Goal: Information Seeking & Learning: Learn about a topic

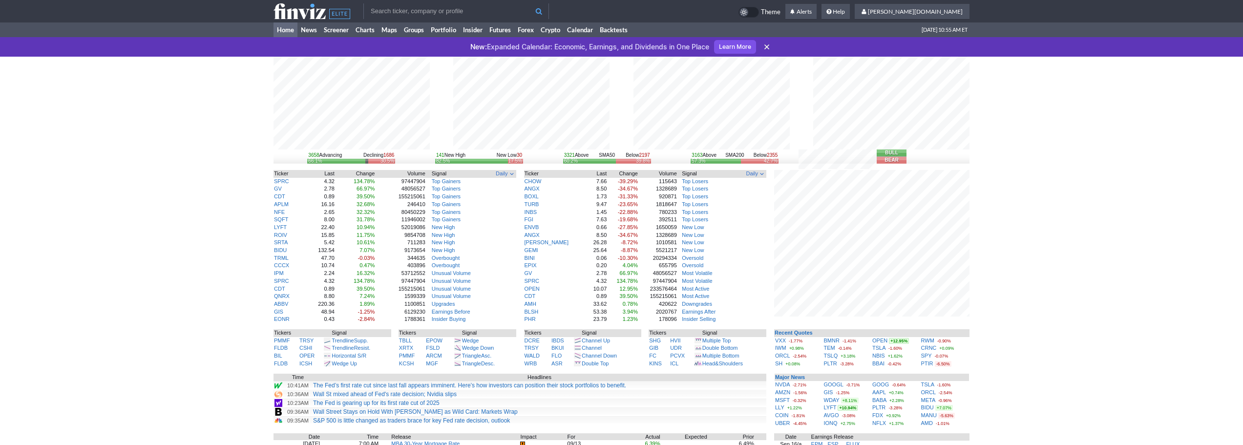
click at [227, 233] on div "3658 Advancing Declining 1686 66.1% 30.5% 141 New High New Low 30 82.5% 17.5% 3…" at bounding box center [621, 339] width 1243 height 565
click at [446, 4] on input "text" at bounding box center [456, 11] width 186 height 16
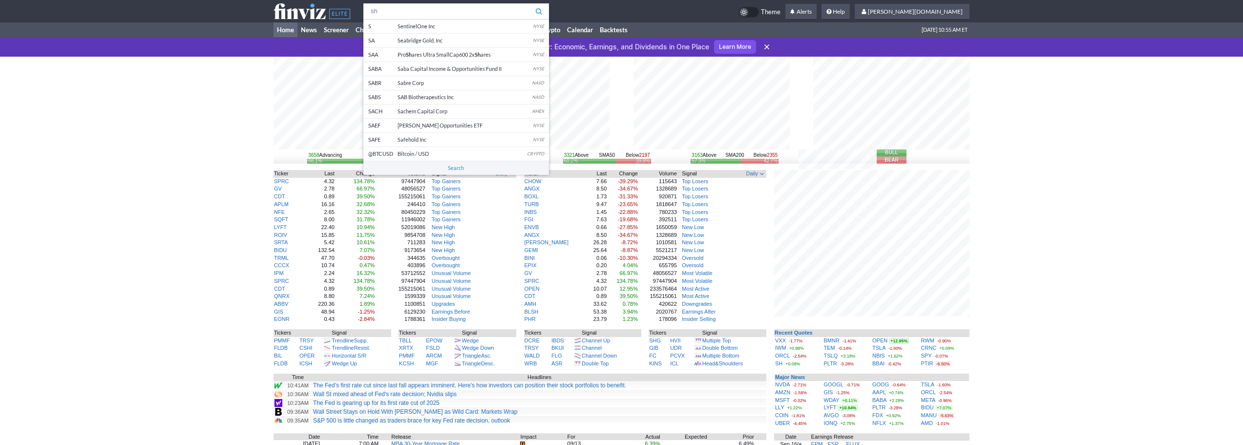
type input "sh"
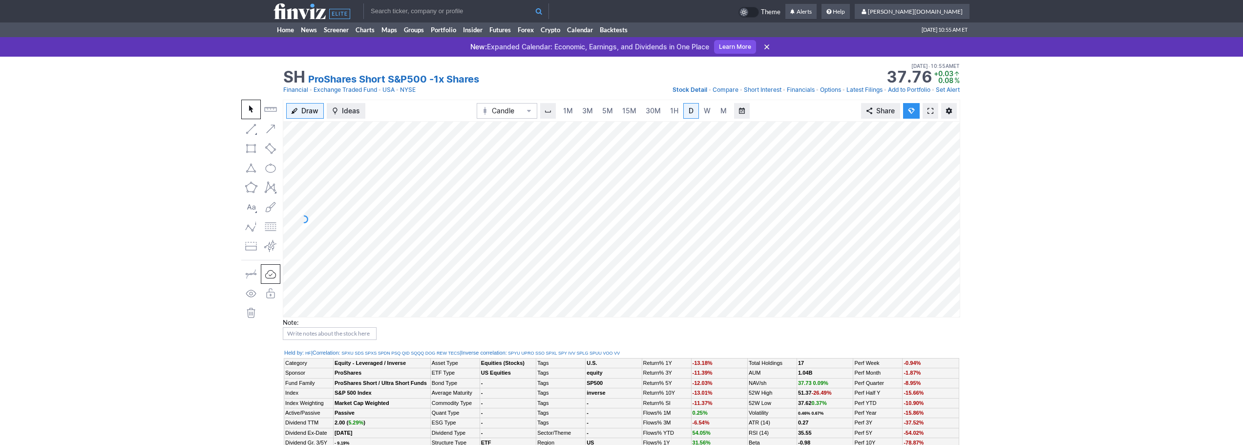
click at [929, 105] on link at bounding box center [930, 111] width 16 height 16
click at [580, 106] on link "3M" at bounding box center [588, 111] width 20 height 16
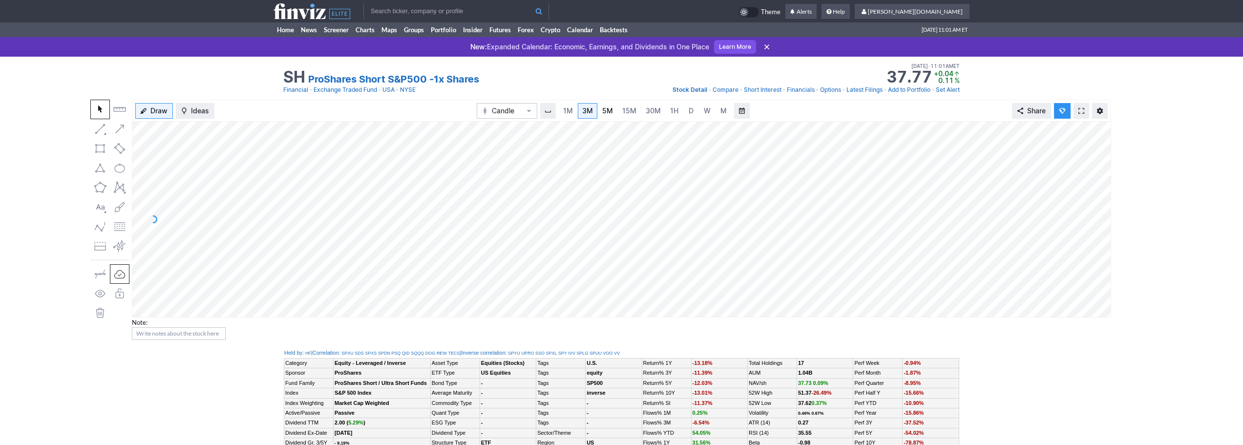
click at [615, 112] on link "5M" at bounding box center [608, 111] width 20 height 16
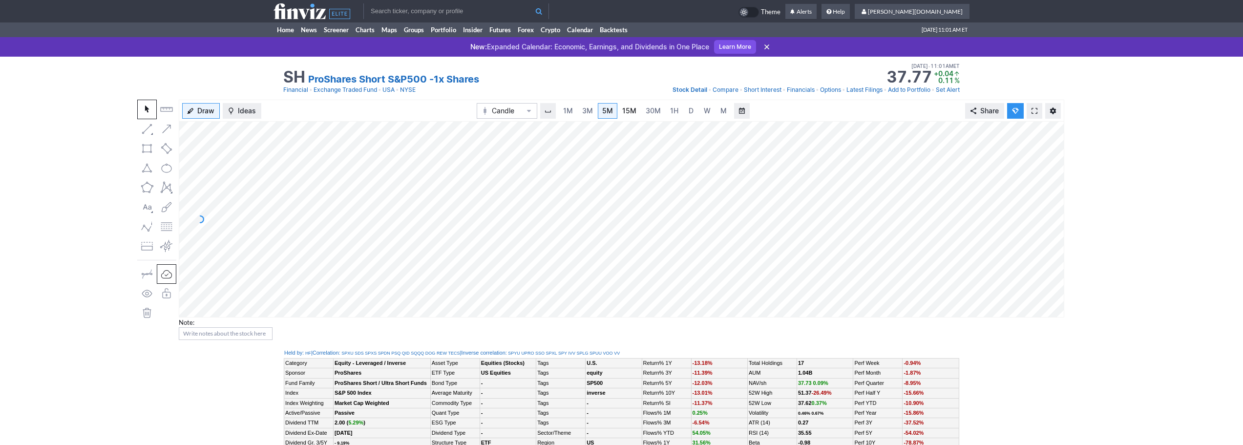
click at [632, 113] on span "15M" at bounding box center [629, 110] width 14 height 8
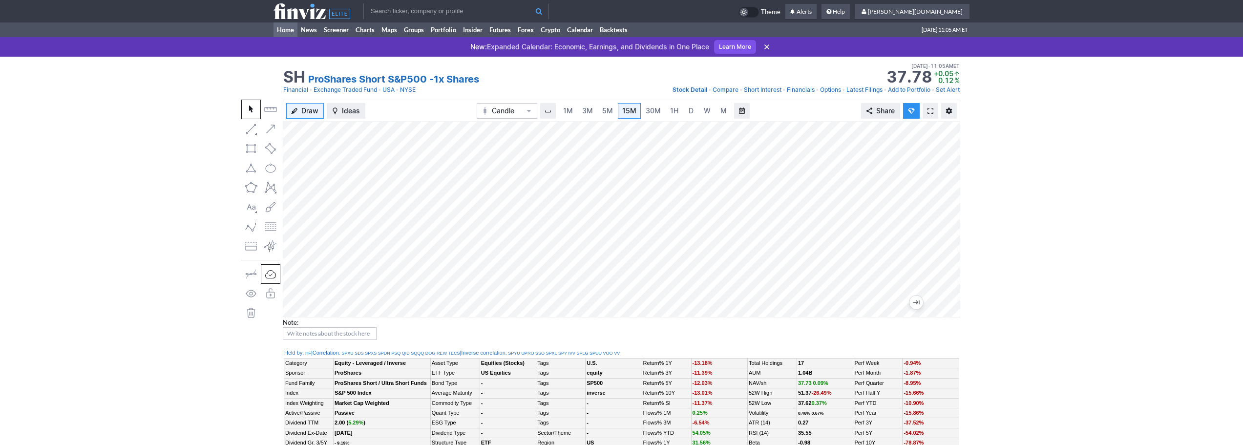
click at [285, 26] on link "Home" at bounding box center [285, 29] width 24 height 15
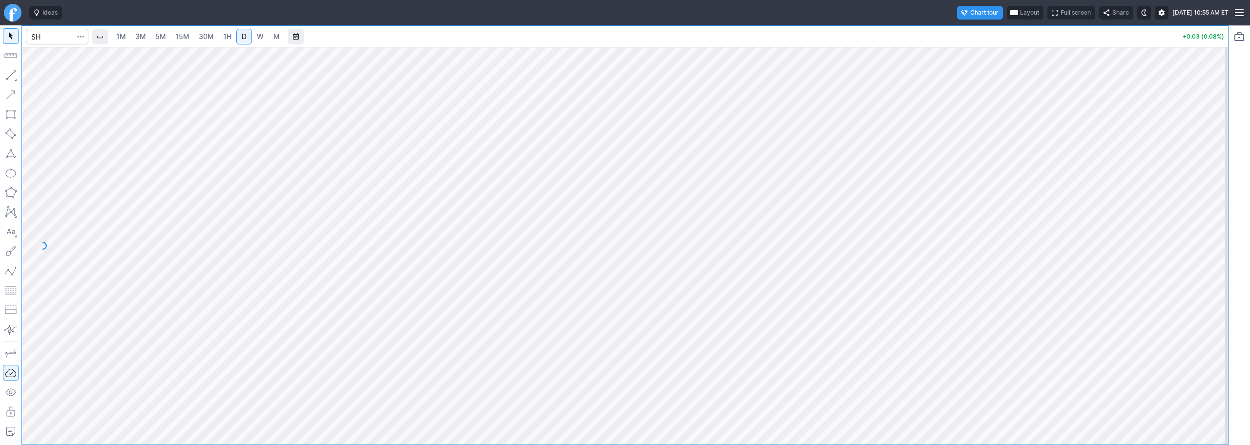
click at [183, 33] on span "15M" at bounding box center [182, 36] width 14 height 8
click at [42, 36] on input "Search" at bounding box center [57, 37] width 62 height 16
type input "rwm"
click at [66, 60] on span "RWM" at bounding box center [53, 58] width 31 height 8
click at [146, 42] on link "3M" at bounding box center [141, 37] width 20 height 16
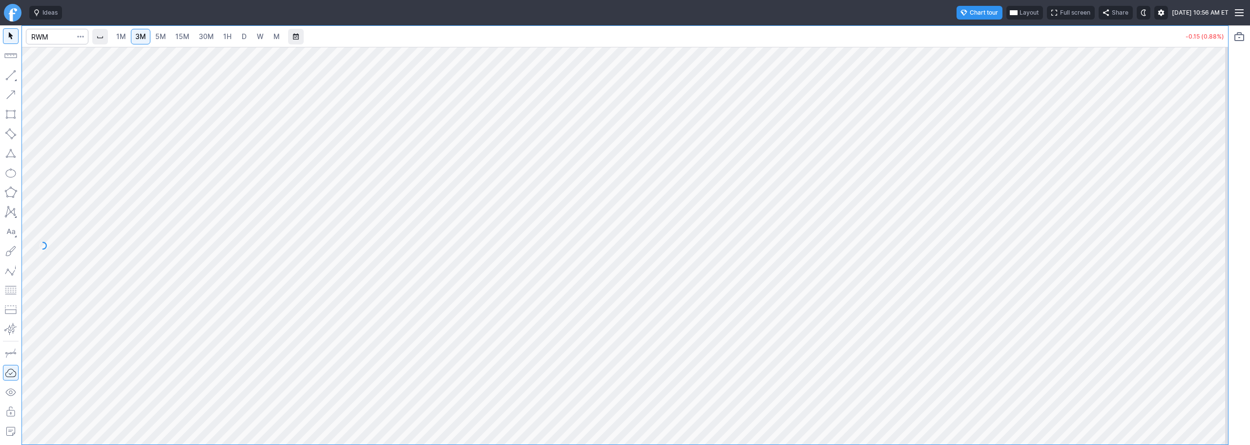
click at [205, 36] on span "30M" at bounding box center [206, 36] width 15 height 8
click at [144, 38] on span "3M" at bounding box center [140, 36] width 11 height 8
click at [185, 40] on span "15M" at bounding box center [182, 36] width 14 height 8
click at [63, 39] on input "Search" at bounding box center [57, 37] width 62 height 16
type input "iwm"
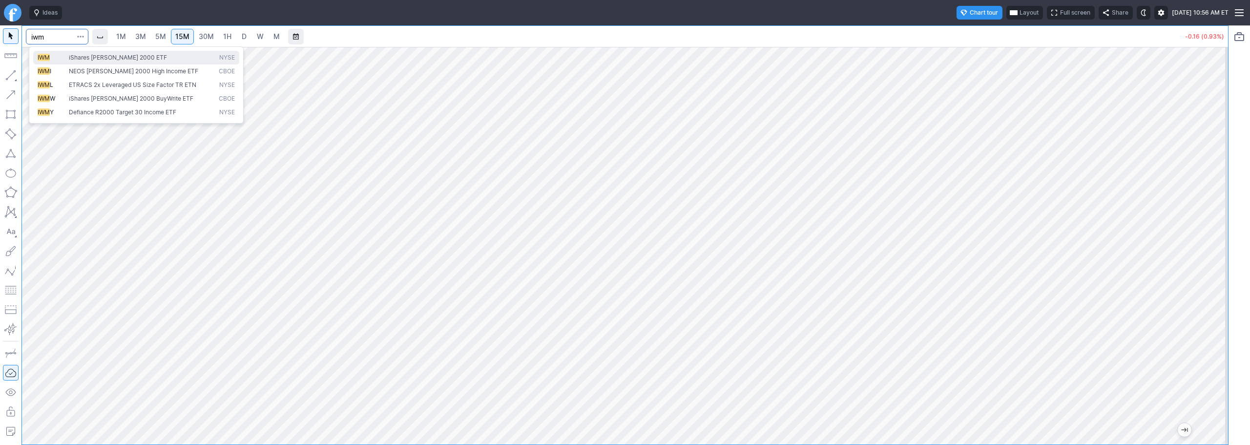
click at [72, 55] on span "iShares Russell 2000 ETF" at bounding box center [118, 57] width 98 height 7
click at [223, 41] on link "1H" at bounding box center [227, 37] width 17 height 16
click at [11, 75] on button "button" at bounding box center [11, 75] width 16 height 16
click at [35, 72] on button "Line" at bounding box center [52, 78] width 57 height 14
click at [185, 37] on span "15M" at bounding box center [182, 36] width 14 height 8
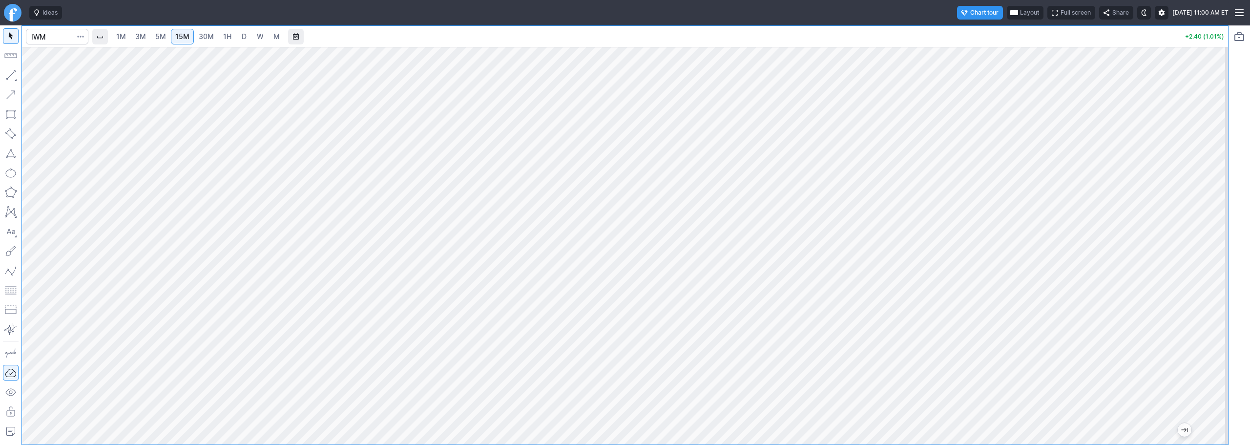
click at [210, 40] on span "30M" at bounding box center [206, 36] width 15 height 8
click at [145, 41] on span "3M" at bounding box center [140, 37] width 11 height 10
click at [183, 40] on span "15M" at bounding box center [182, 36] width 14 height 8
click at [218, 39] on link "30M" at bounding box center [206, 37] width 24 height 16
click at [146, 41] on span "3M" at bounding box center [140, 37] width 11 height 10
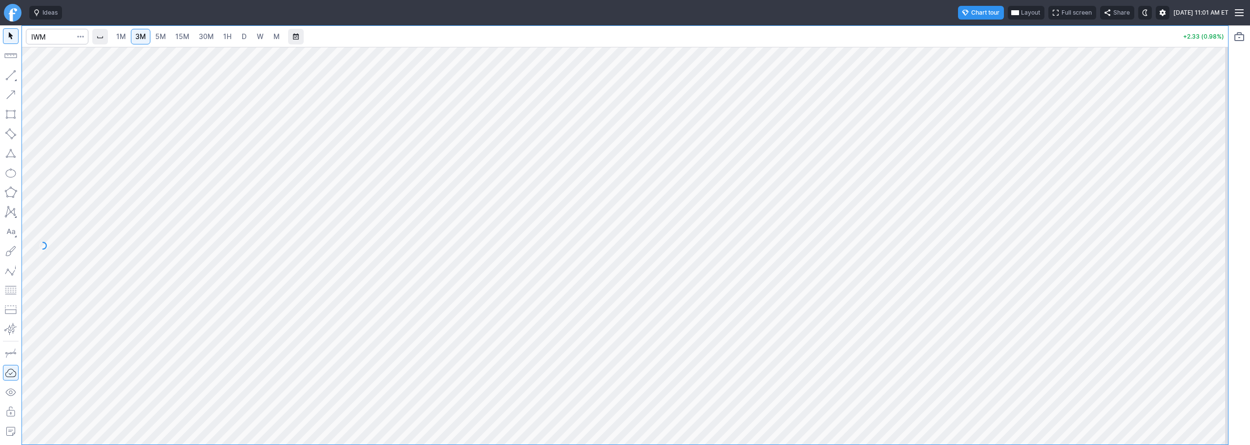
click at [208, 37] on span "30M" at bounding box center [206, 36] width 15 height 8
drag, startPoint x: 33, startPoint y: 77, endPoint x: 71, endPoint y: 82, distance: 38.3
click at [34, 77] on span "button" at bounding box center [31, 78] width 6 height 14
click at [10, 72] on button "button" at bounding box center [11, 75] width 16 height 16
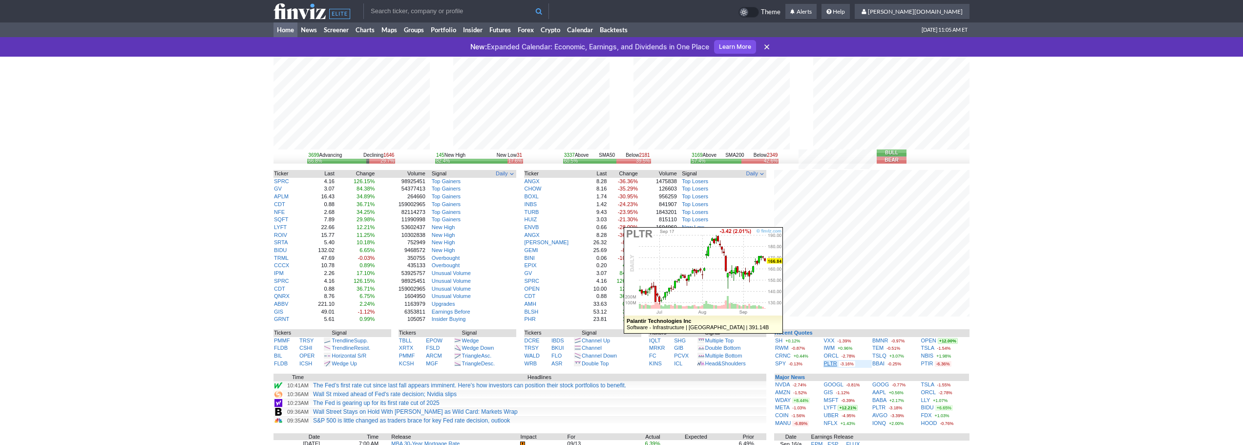
click at [833, 361] on link "PLTR" at bounding box center [830, 363] width 13 height 6
